Goal: Information Seeking & Learning: Compare options

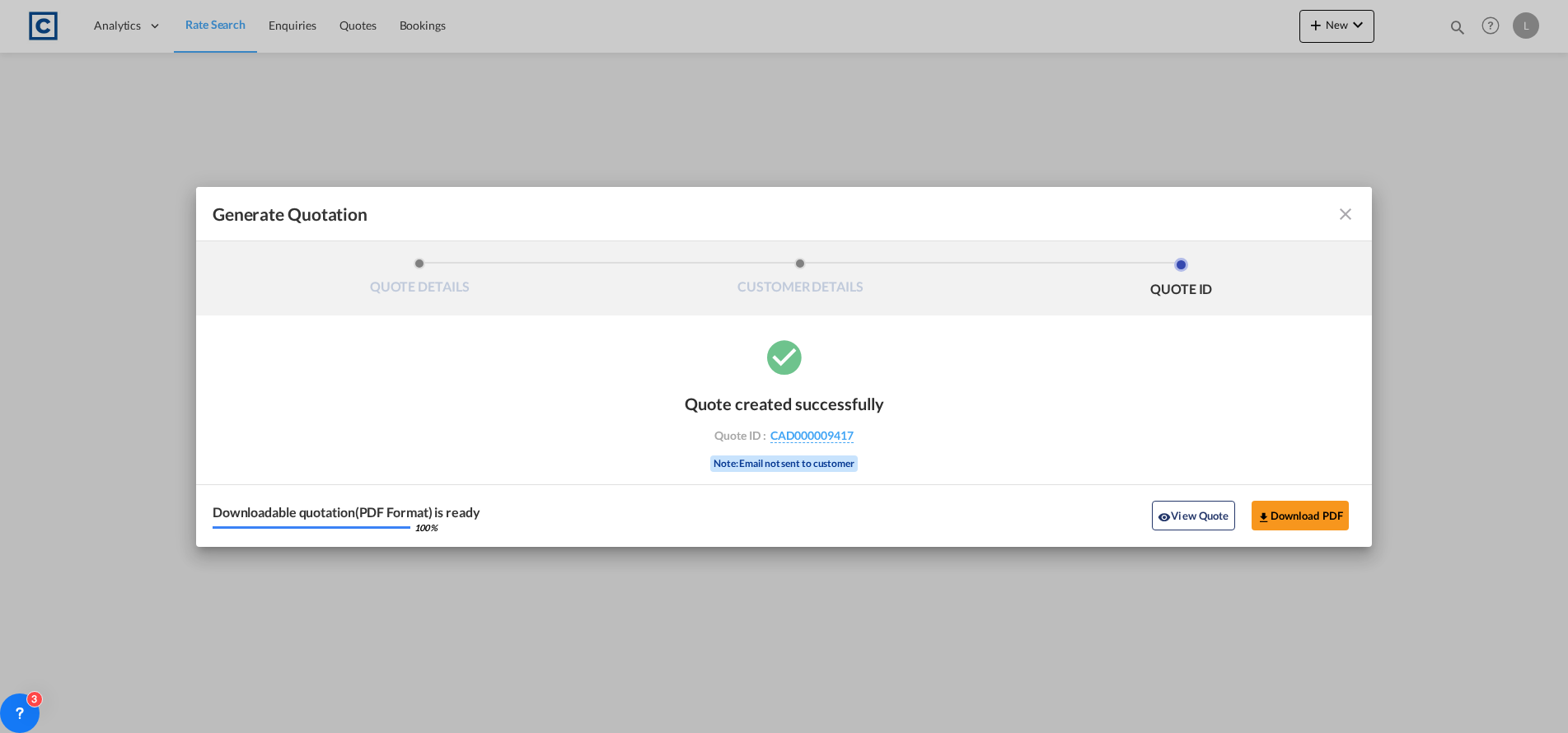
click at [1342, 212] on md-icon "icon-close fg-AAA8AD cursor m-0" at bounding box center [1345, 214] width 20 height 20
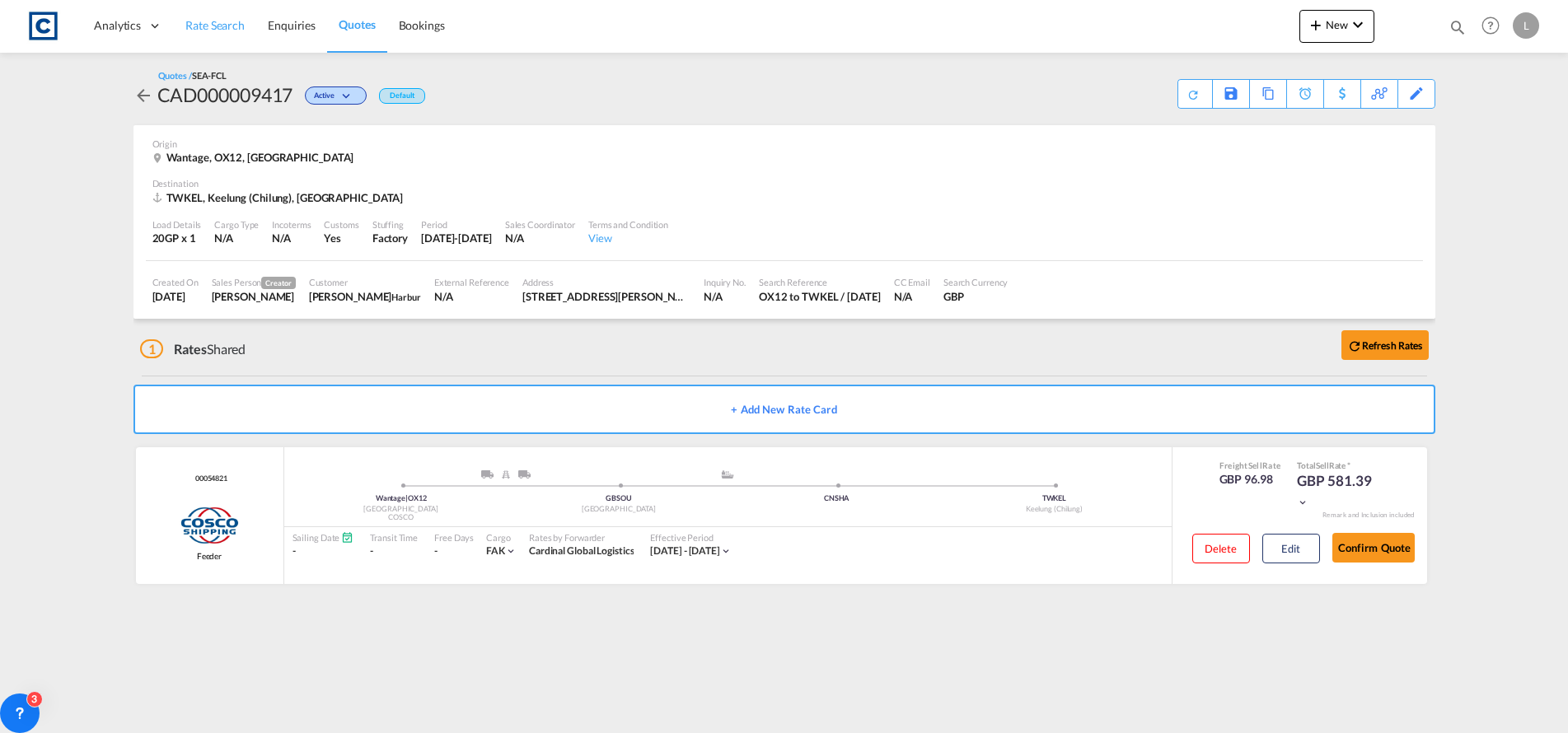
click at [212, 18] on span "Rate Search" at bounding box center [215, 25] width 60 height 17
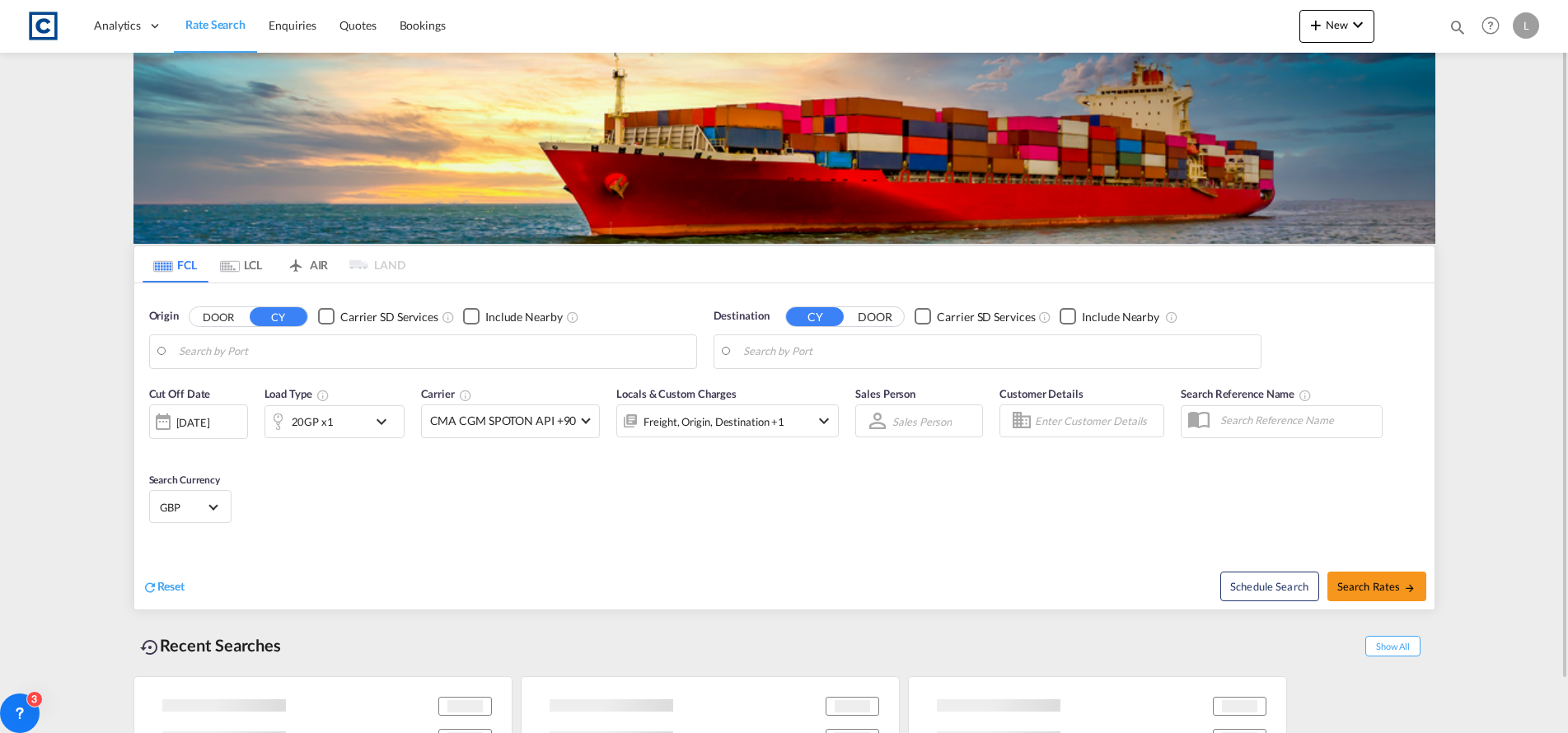
type input "GB-OX12, Vale of White Horse"
type input "Keelung (Chilung), TWKEL"
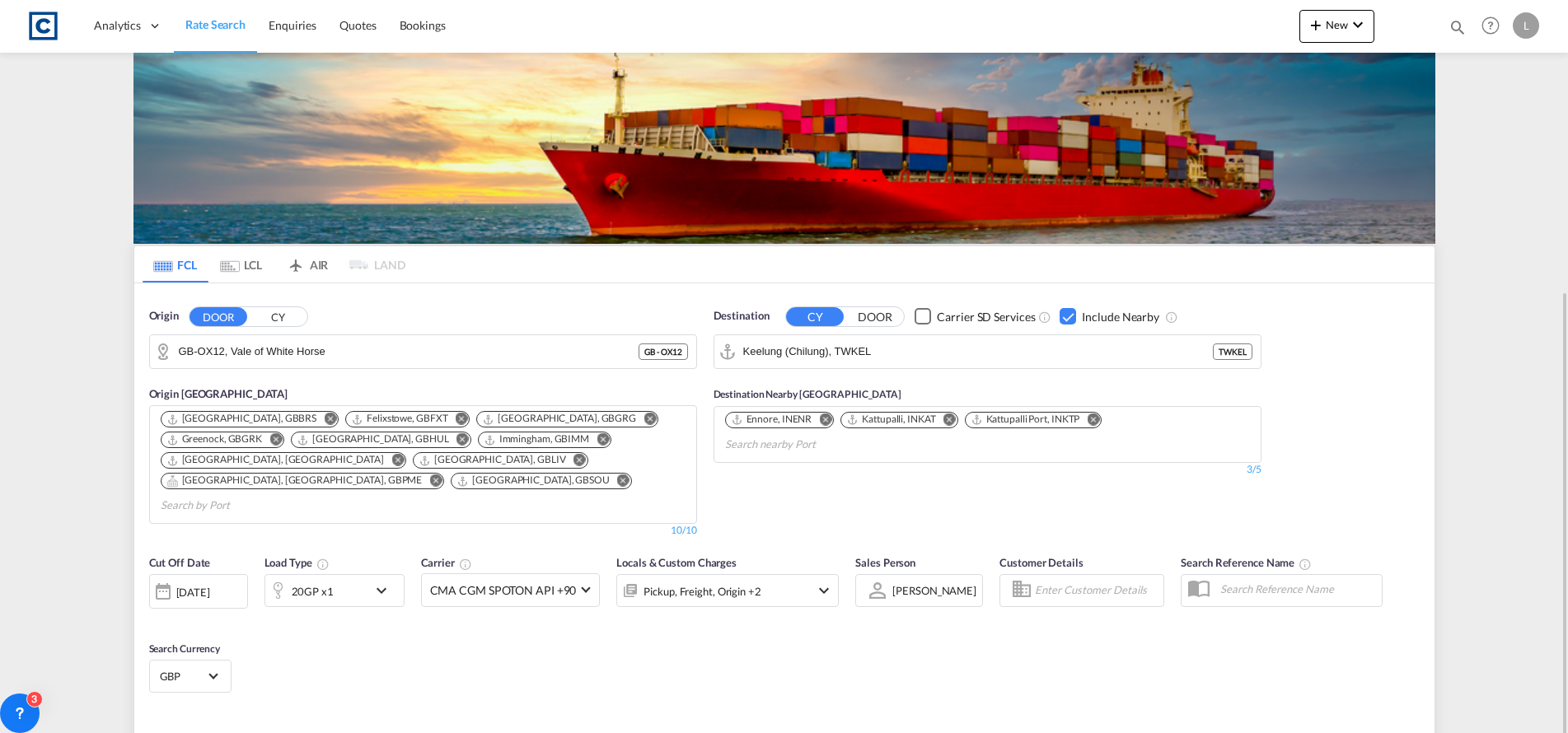
scroll to position [165, 0]
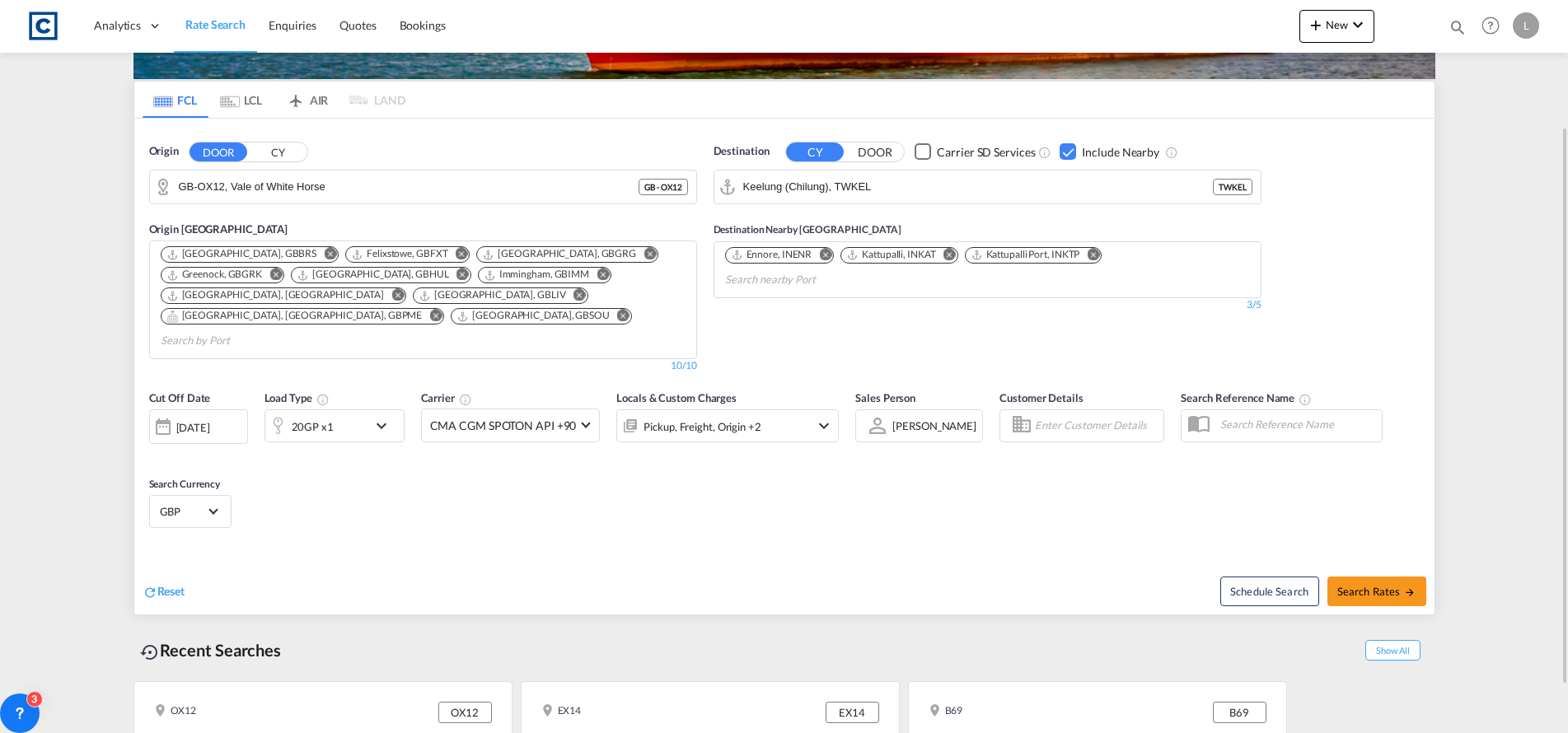
click at [163, 410] on div at bounding box center [163, 427] width 26 height 33
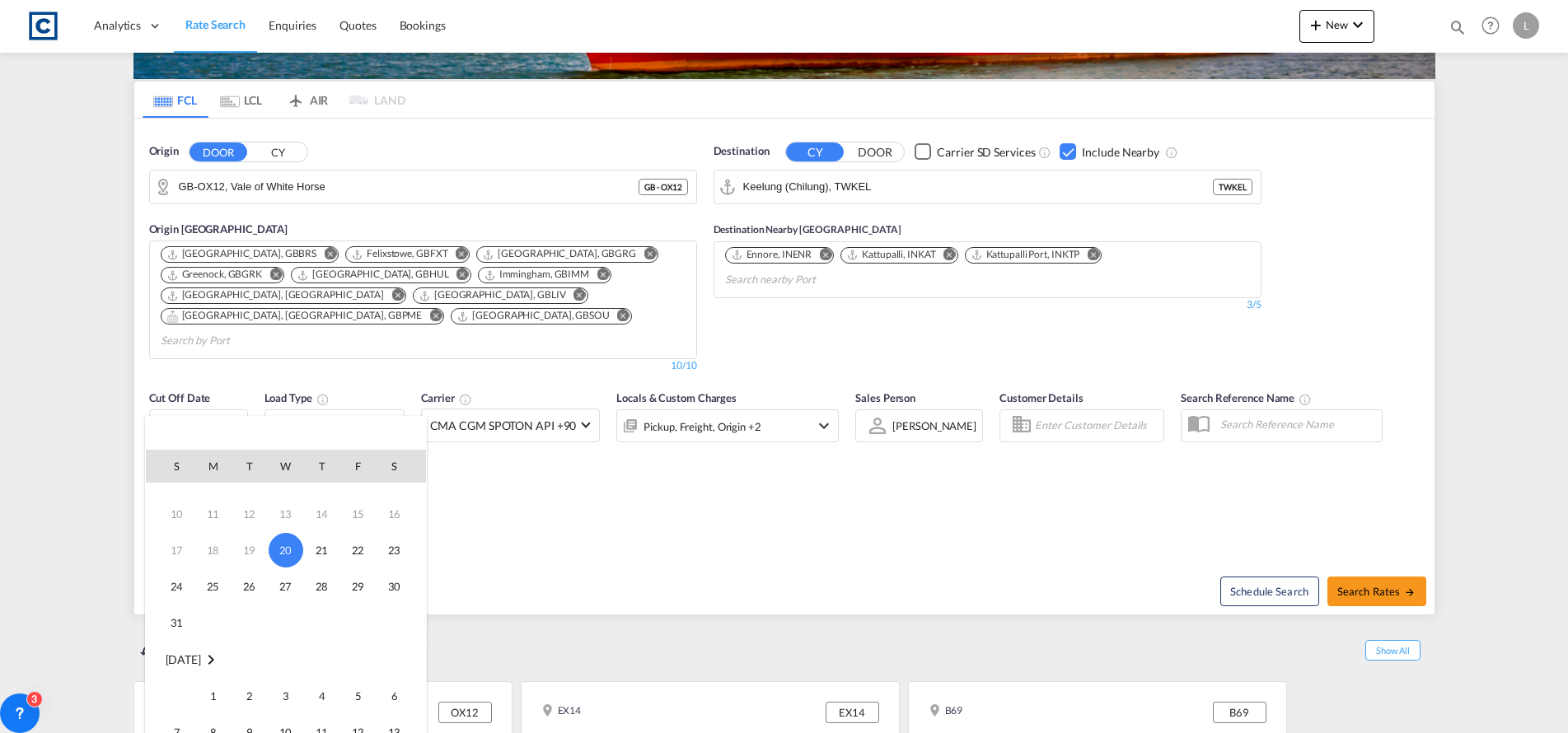
scroll to position [83, 0]
click at [210, 671] on span "1" at bounding box center [213, 673] width 33 height 33
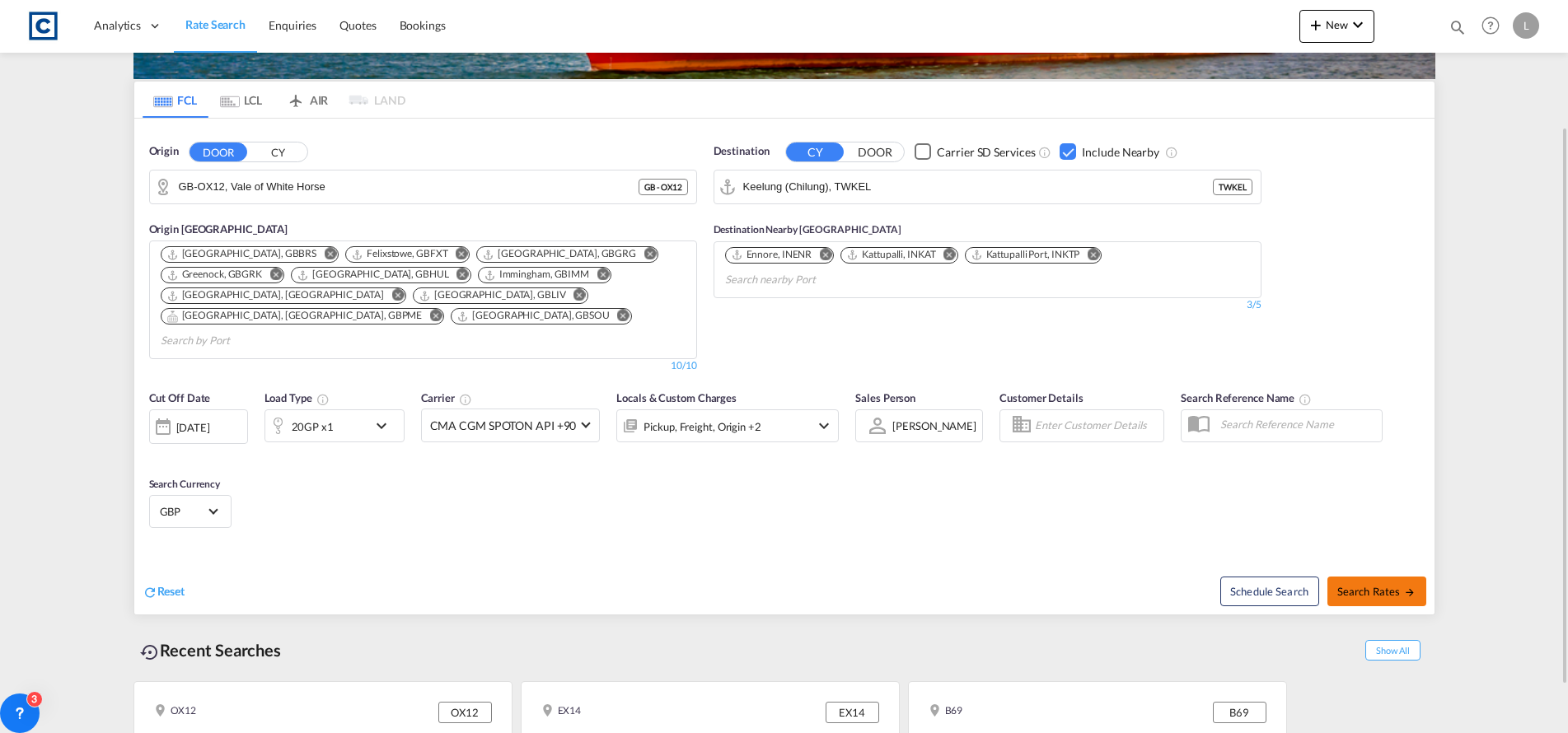
click at [1373, 577] on button "Search Rates" at bounding box center [1377, 592] width 99 height 30
type input "OX12 to TWKEL / [DATE]"
